Goal: Find specific page/section: Find specific page/section

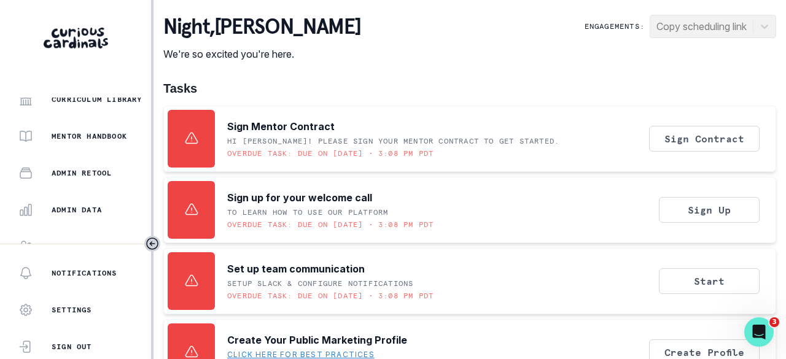
scroll to position [307, 0]
click at [87, 203] on p "Admin Data" at bounding box center [77, 208] width 50 height 10
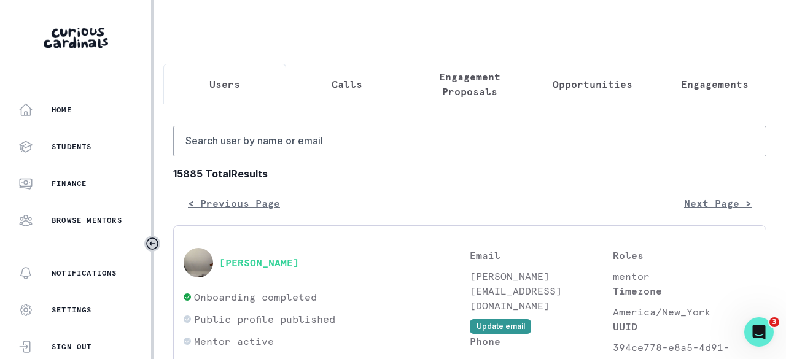
click at [708, 90] on p "Engagements" at bounding box center [715, 84] width 68 height 15
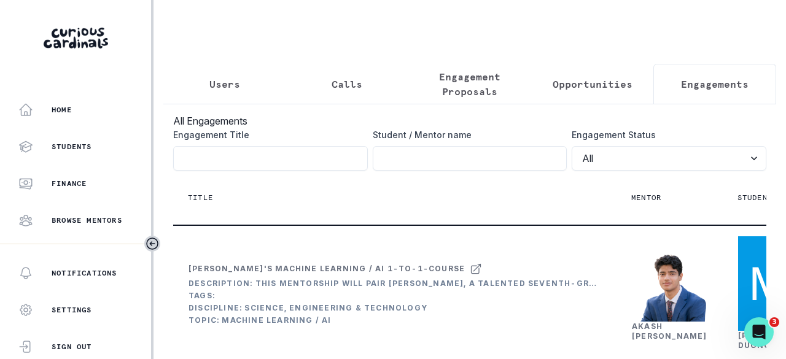
click at [451, 159] on input "Engagement Title" at bounding box center [470, 158] width 195 height 25
paste input "[PERSON_NAME]"
type input "[PERSON_NAME]"
click button "submit" at bounding box center [0, 0] width 0 height 0
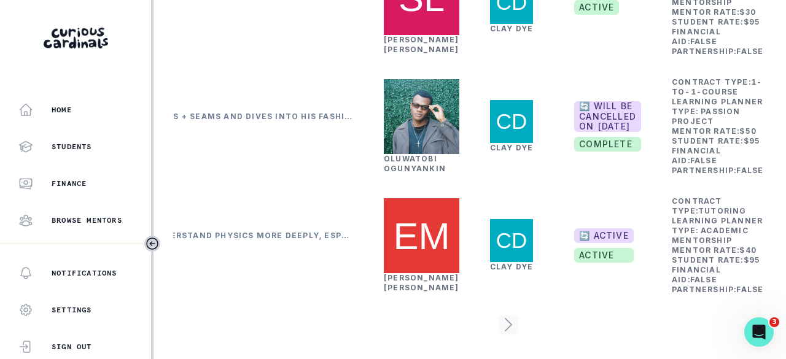
scroll to position [464, 0]
click at [398, 273] on link "[PERSON_NAME]" at bounding box center [422, 282] width 76 height 19
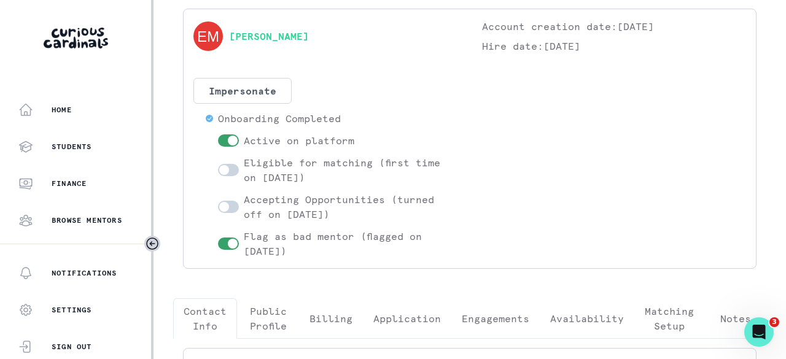
scroll to position [184, 0]
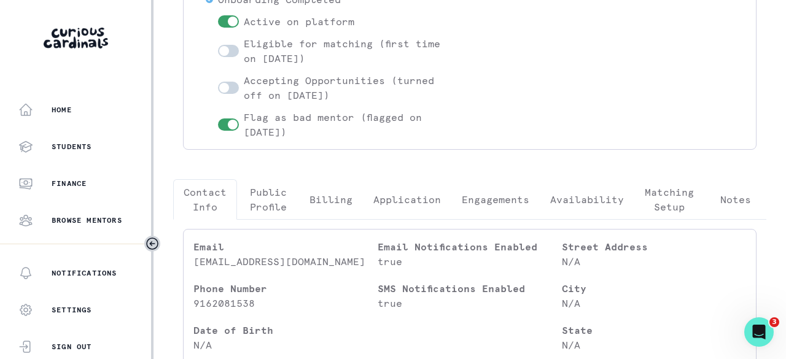
click at [501, 208] on button "Engagements" at bounding box center [496, 199] width 88 height 41
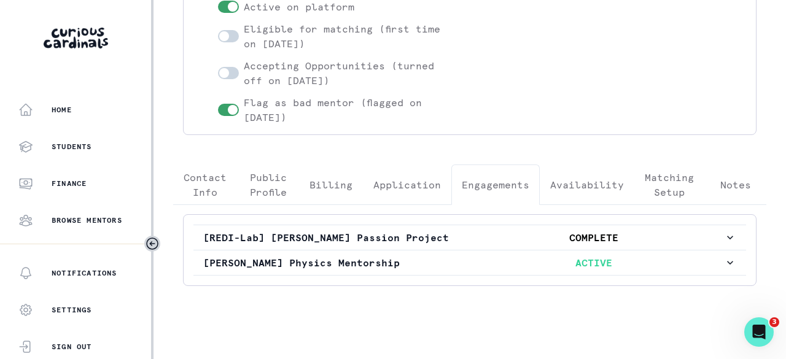
scroll to position [206, 0]
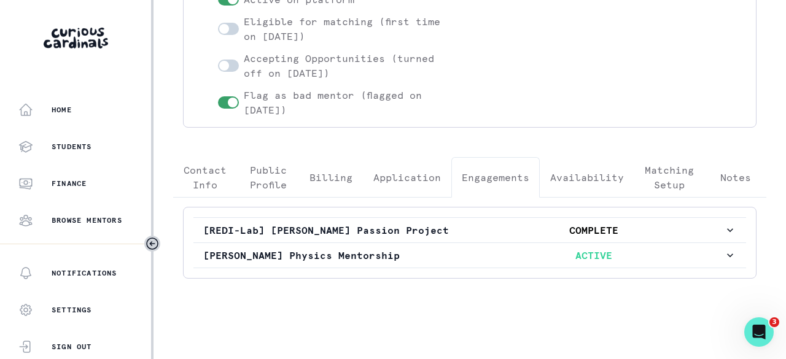
click at [429, 248] on p "[PERSON_NAME] Physics Mentorship" at bounding box center [333, 255] width 261 height 15
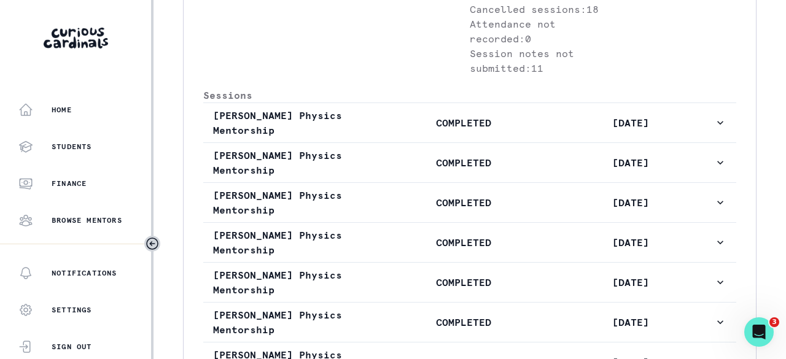
scroll to position [575, 0]
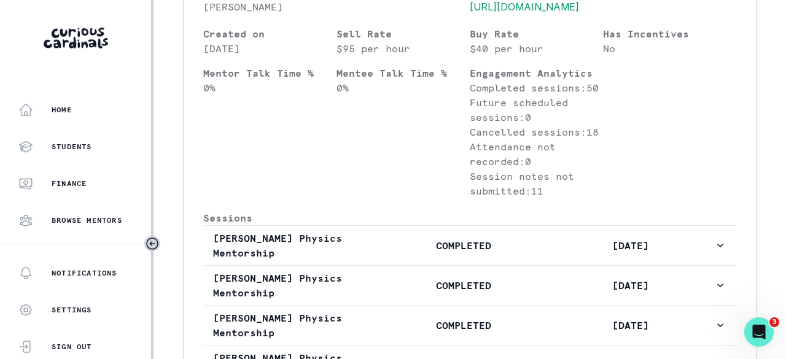
click at [394, 265] on button "[PERSON_NAME] Physics Mentorship COMPLETED [DATE]" at bounding box center [469, 245] width 533 height 39
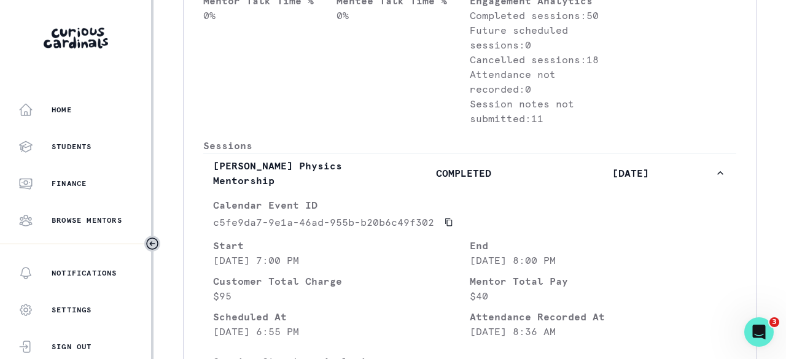
scroll to position [698, 0]
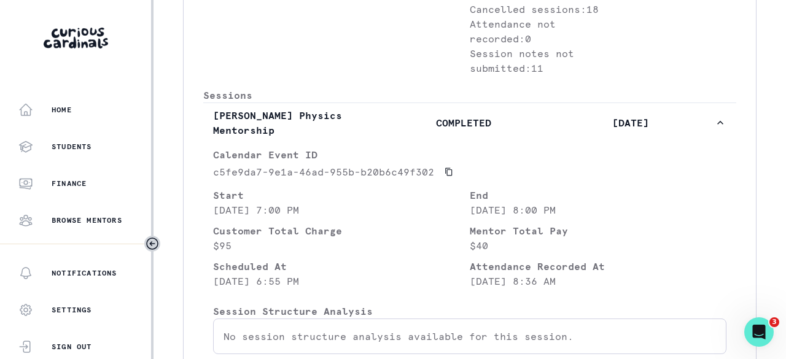
click at [417, 130] on p "COMPLETED" at bounding box center [463, 123] width 167 height 15
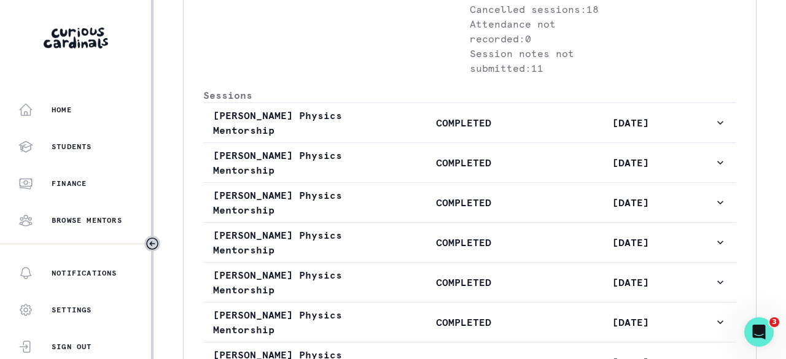
click at [409, 170] on p "COMPLETED" at bounding box center [463, 162] width 167 height 15
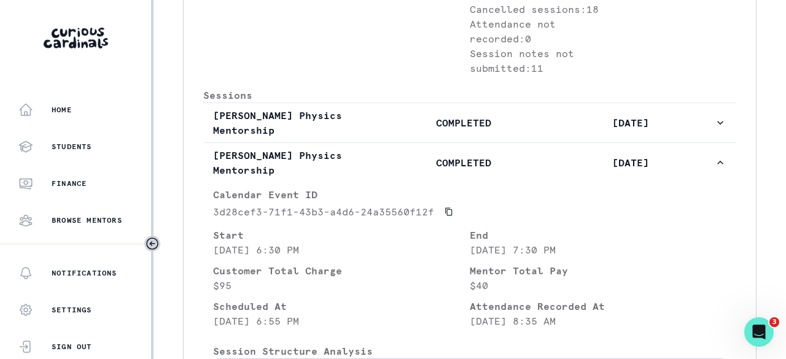
click at [413, 170] on p "COMPLETED" at bounding box center [463, 162] width 167 height 15
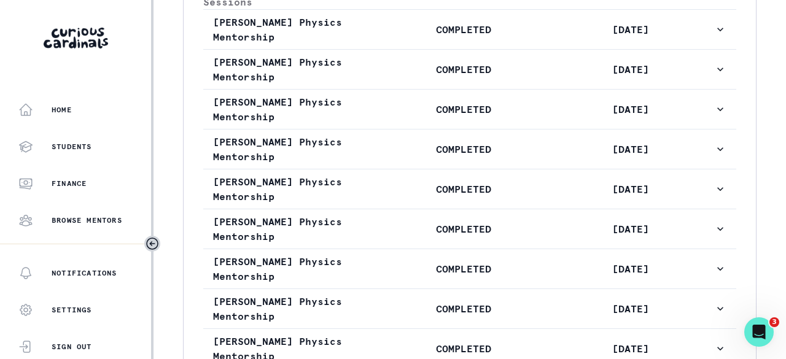
scroll to position [821, 0]
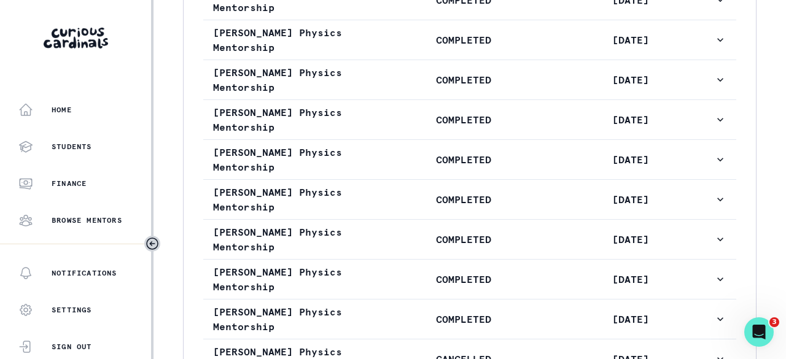
click at [419, 87] on p "COMPLETED" at bounding box center [463, 79] width 167 height 15
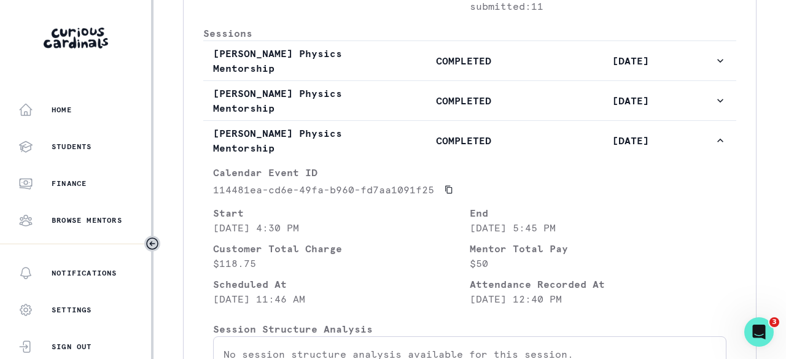
scroll to position [759, 0]
click at [412, 149] on p "COMPLETED" at bounding box center [463, 141] width 167 height 15
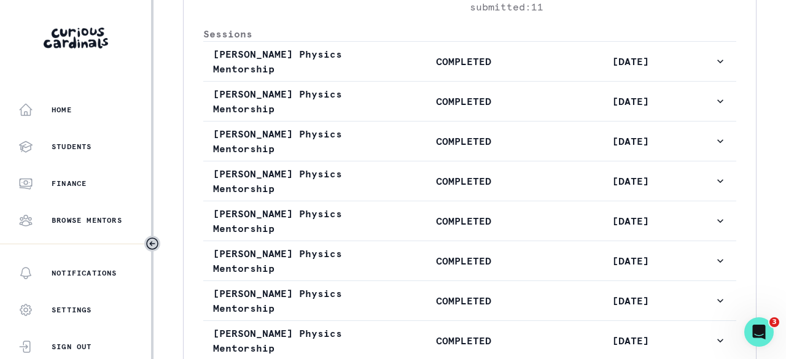
click at [412, 149] on p "COMPLETED" at bounding box center [463, 141] width 167 height 15
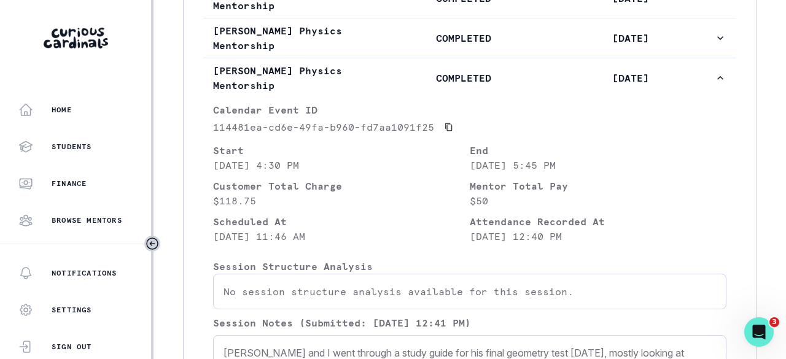
scroll to position [821, 0]
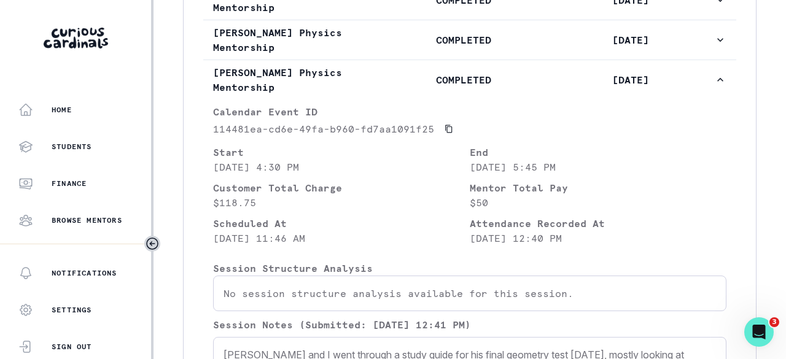
click at [402, 87] on p "COMPLETED" at bounding box center [463, 79] width 167 height 15
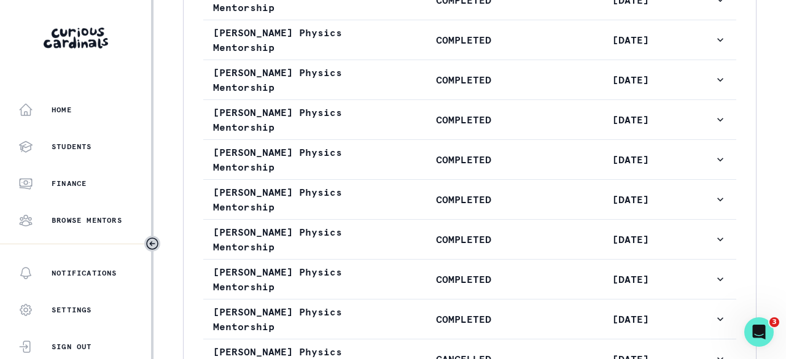
click at [401, 127] on p "COMPLETED" at bounding box center [463, 119] width 167 height 15
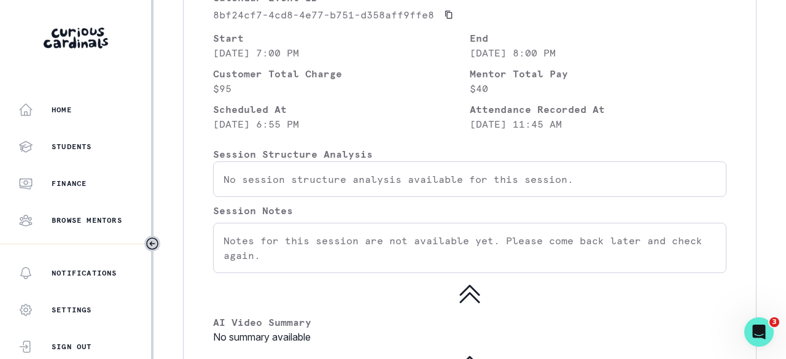
scroll to position [944, 0]
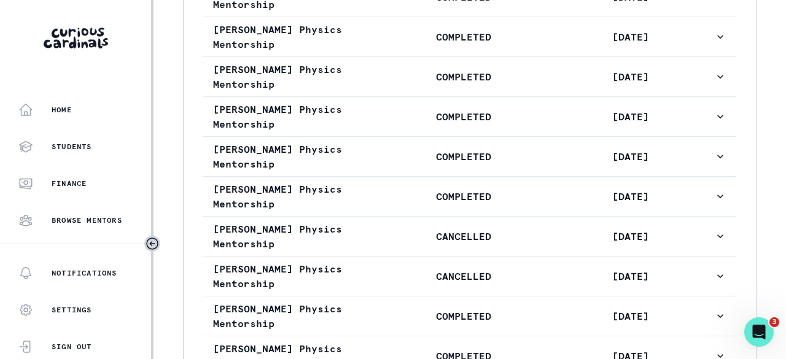
click at [412, 44] on p "COMPLETED" at bounding box center [463, 36] width 167 height 15
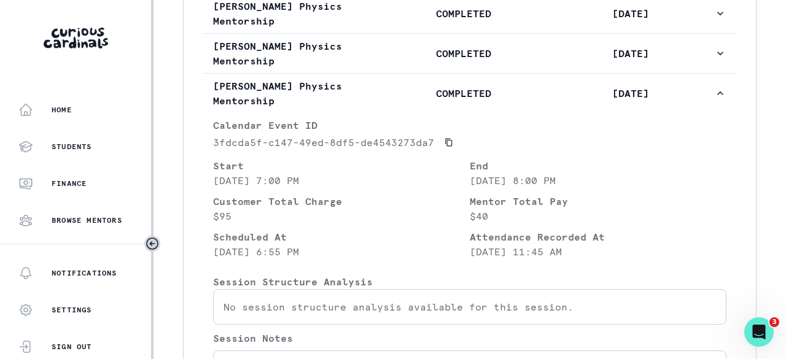
scroll to position [882, 0]
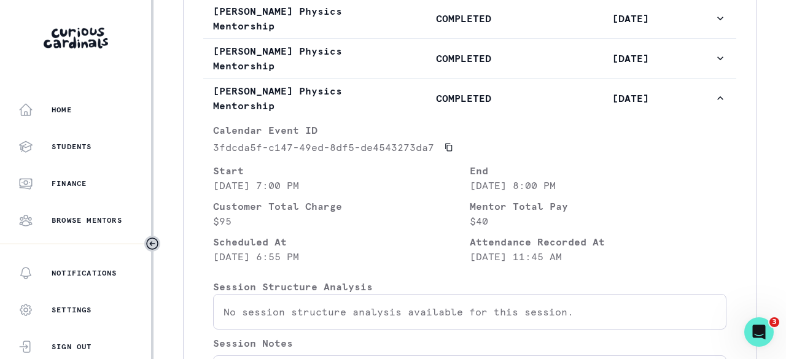
click at [406, 118] on button "[PERSON_NAME] Physics Mentorship COMPLETED [DATE]" at bounding box center [469, 98] width 533 height 39
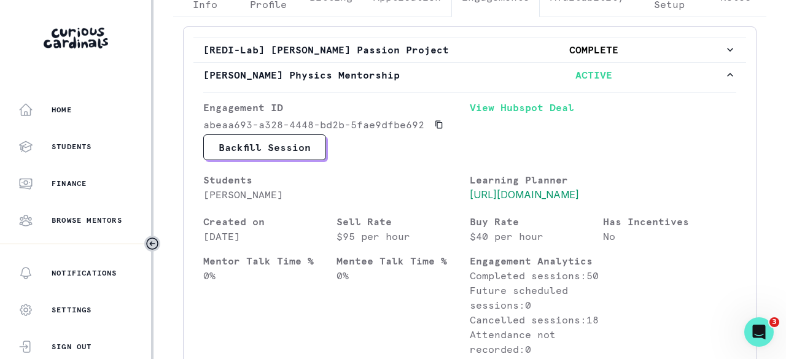
scroll to position [329, 0]
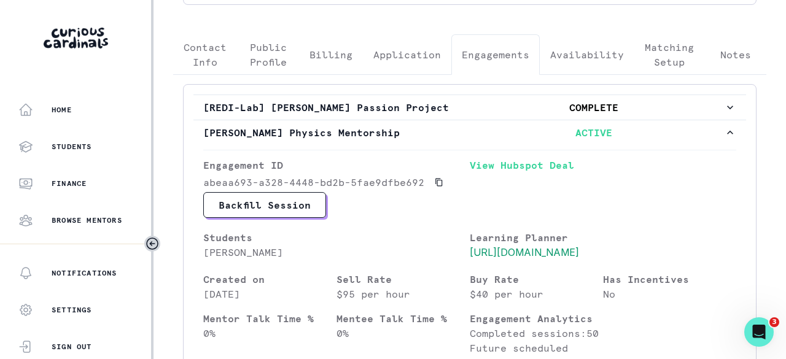
click at [406, 129] on p "[PERSON_NAME] Physics Mentorship" at bounding box center [333, 132] width 261 height 15
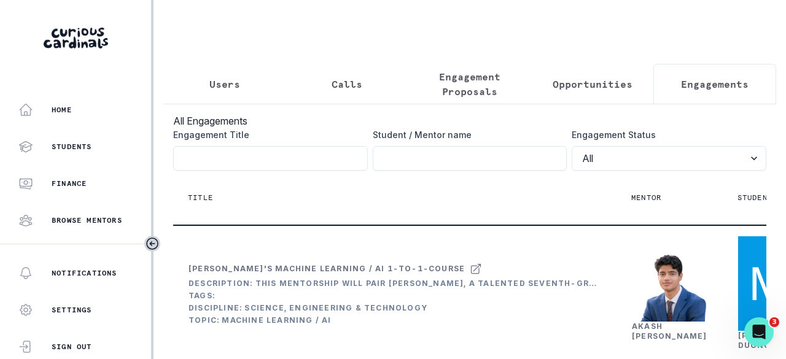
click at [441, 170] on input "Engagement Title" at bounding box center [470, 158] width 195 height 25
paste input "[PERSON_NAME]"
type input "[PERSON_NAME]"
click button "submit" at bounding box center [0, 0] width 0 height 0
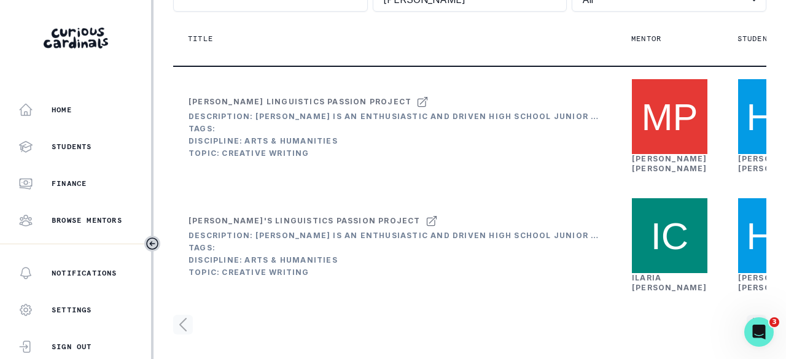
scroll to position [296, 0]
drag, startPoint x: 445, startPoint y: 325, endPoint x: 592, endPoint y: 340, distance: 147.6
click at [592, 340] on div "All Engagements Engagement Title Student / Mentor name [PERSON_NAME] Engagement…" at bounding box center [469, 145] width 613 height 400
drag, startPoint x: 505, startPoint y: 325, endPoint x: 519, endPoint y: 324, distance: 13.6
click at [519, 324] on div at bounding box center [470, 325] width 594 height 20
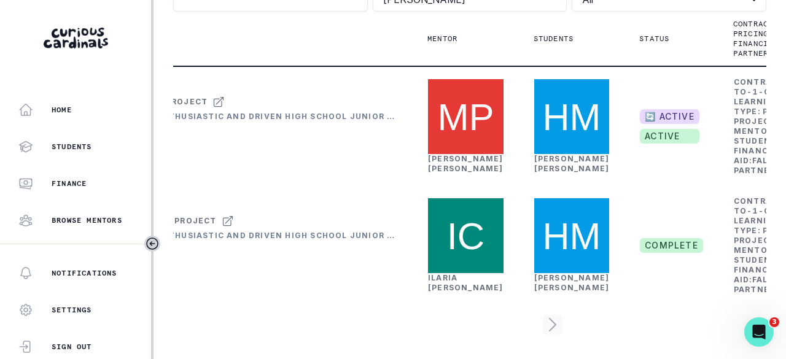
scroll to position [0, 245]
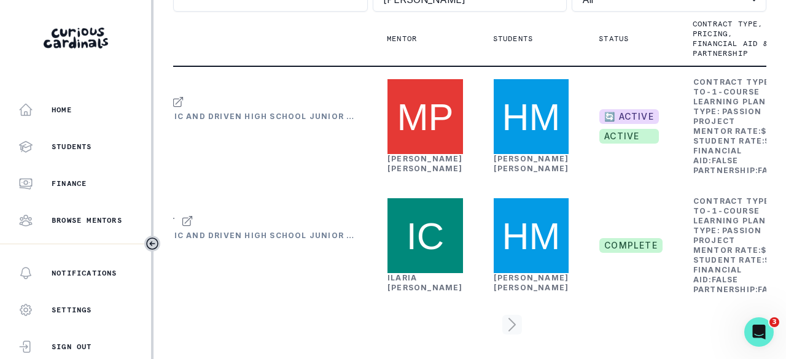
click at [400, 154] on link "[PERSON_NAME]" at bounding box center [426, 163] width 76 height 19
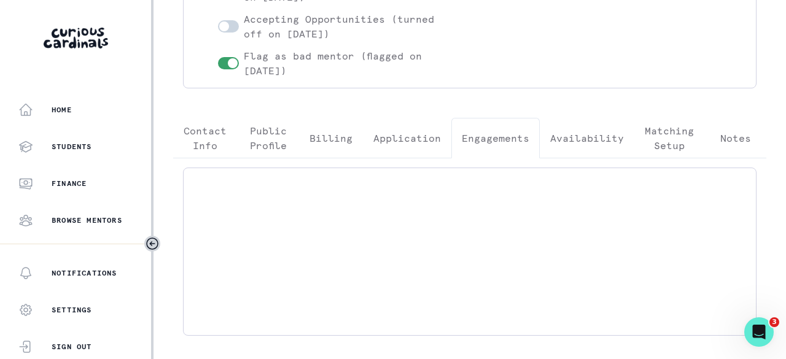
click at [495, 142] on p "Engagements" at bounding box center [496, 138] width 68 height 15
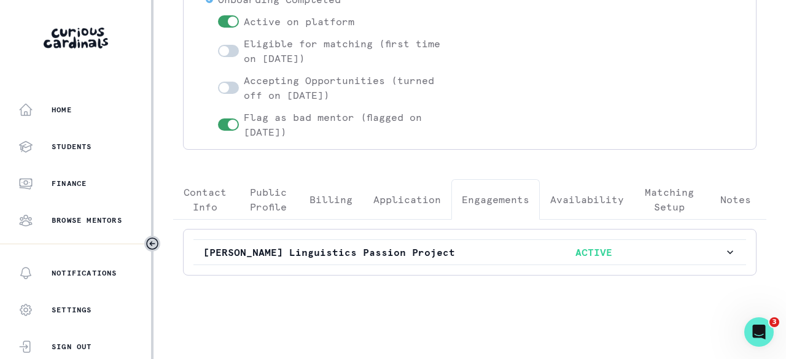
click at [396, 245] on p "[PERSON_NAME] Linguistics Passion Project" at bounding box center [333, 252] width 261 height 15
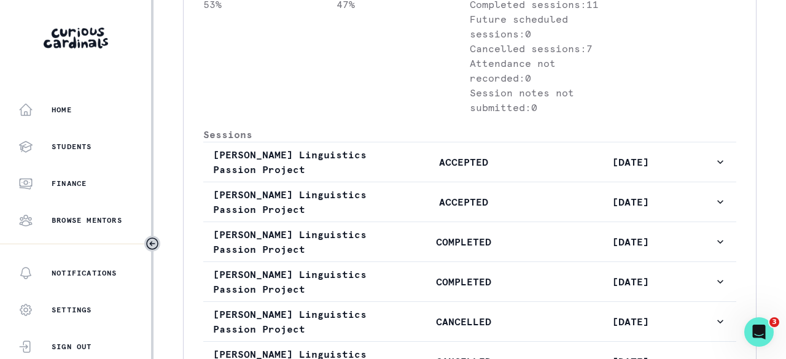
scroll to position [688, 0]
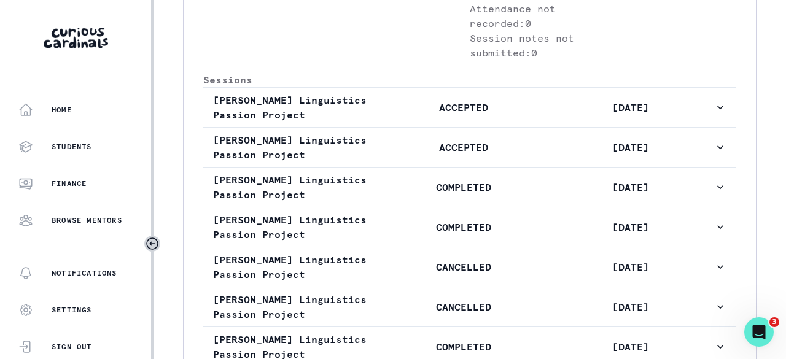
click at [402, 115] on p "ACCEPTED" at bounding box center [463, 107] width 167 height 15
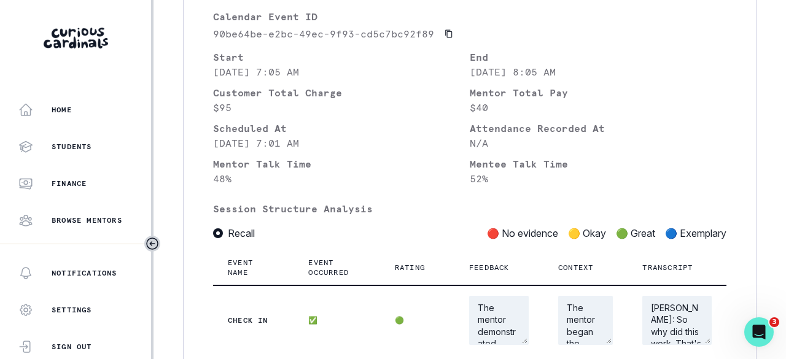
scroll to position [750, 0]
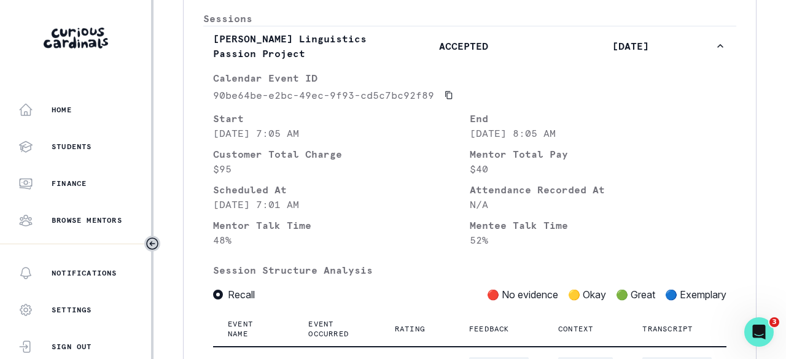
click at [405, 53] on p "ACCEPTED" at bounding box center [463, 46] width 167 height 15
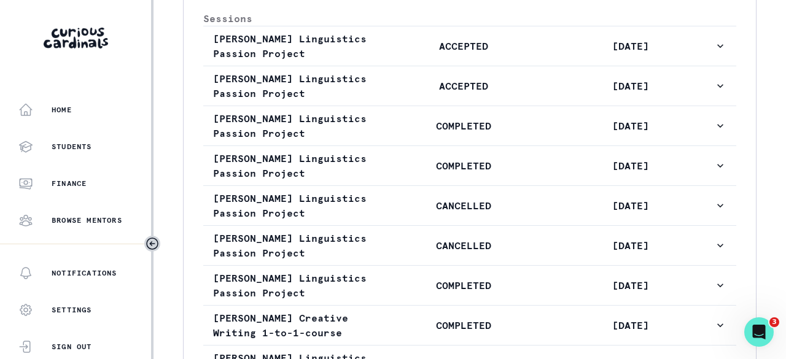
click at [391, 93] on p "ACCEPTED" at bounding box center [463, 86] width 167 height 15
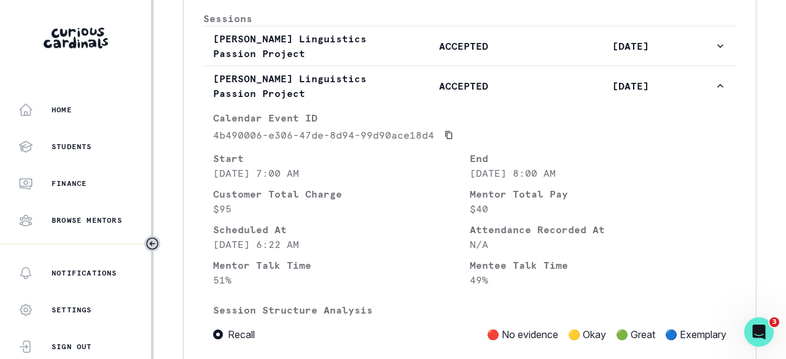
click at [376, 101] on p "[PERSON_NAME] Linguistics Passion Project" at bounding box center [296, 85] width 167 height 29
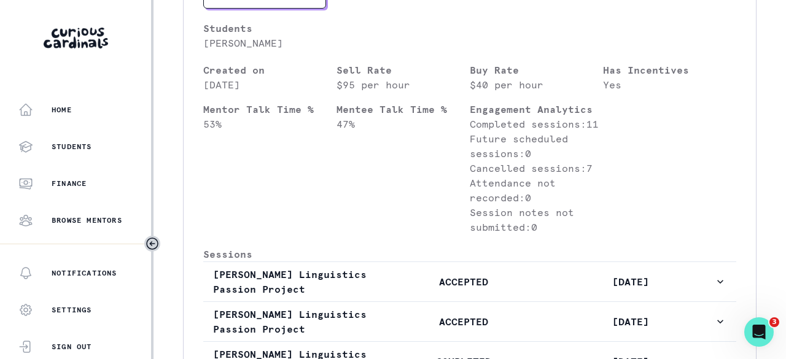
scroll to position [442, 0]
